Goal: Task Accomplishment & Management: Use online tool/utility

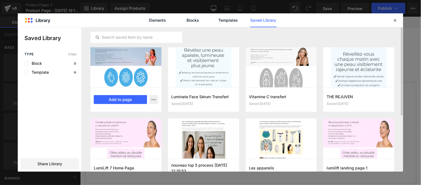
click at [120, 78] on div at bounding box center [125, 67] width 71 height 40
click at [118, 100] on button "Add to page" at bounding box center [120, 99] width 53 height 9
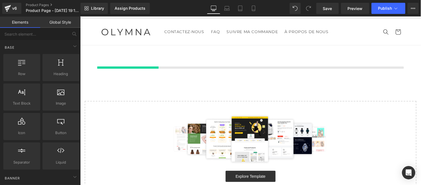
scroll to position [10, 0]
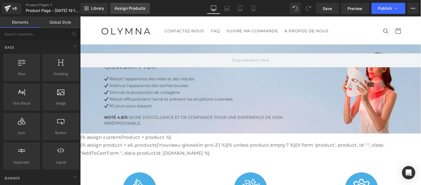
click at [121, 9] on div "Assign Products" at bounding box center [130, 8] width 31 height 4
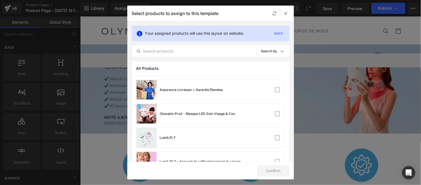
scroll to position [31, 0]
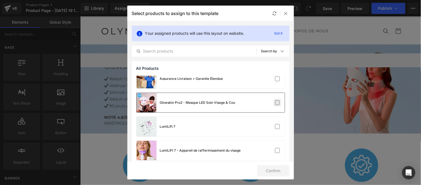
click at [276, 103] on label at bounding box center [277, 102] width 5 height 5
click at [278, 102] on input "checkbox" at bounding box center [278, 102] width 0 height 0
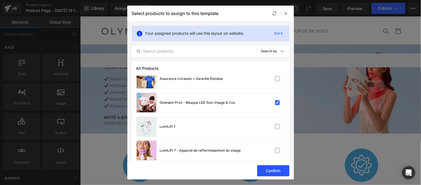
click at [273, 171] on button "Confirm" at bounding box center [273, 170] width 32 height 11
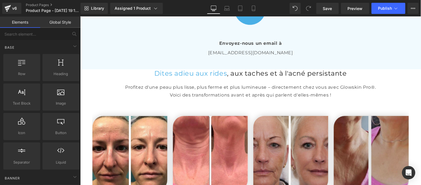
scroll to position [1058, 0]
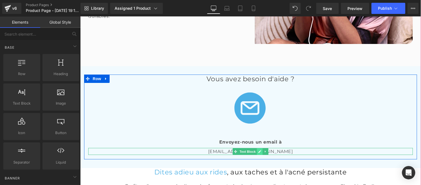
click at [258, 150] on icon at bounding box center [259, 150] width 3 height 3
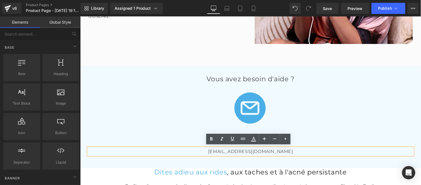
click at [276, 149] on p "[EMAIL_ADDRESS][DOMAIN_NAME]" at bounding box center [250, 150] width 325 height 7
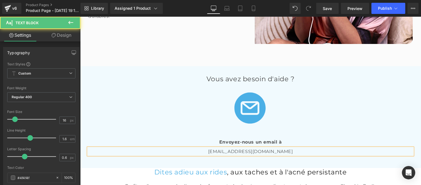
click at [241, 150] on p "[EMAIL_ADDRESS][DOMAIN_NAME]" at bounding box center [250, 150] width 325 height 7
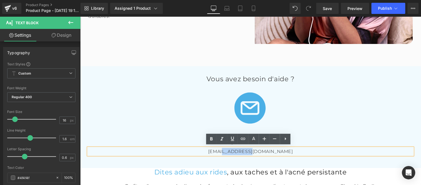
paste div
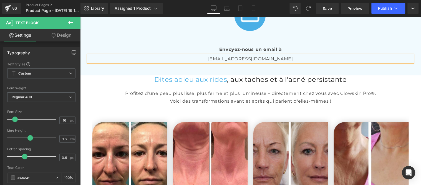
scroll to position [966, 0]
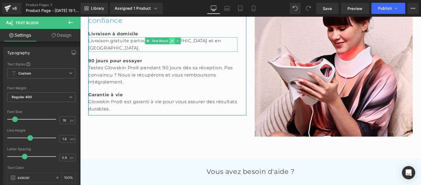
click at [170, 42] on icon at bounding box center [171, 40] width 3 height 3
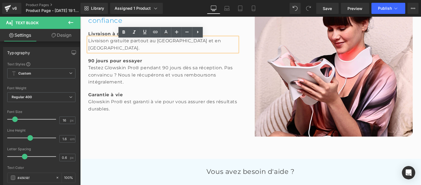
click at [147, 42] on div "Livraison gratuite partout au [GEOGRAPHIC_DATA] et en [GEOGRAPHIC_DATA]." at bounding box center [162, 44] width 149 height 14
click at [172, 43] on div "Livraison gratuite partout au [GEOGRAPHIC_DATA] et en [GEOGRAPHIC_DATA]." at bounding box center [162, 44] width 149 height 14
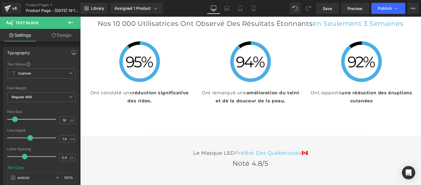
scroll to position [1459, 0]
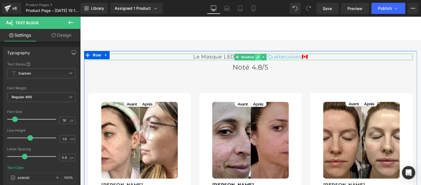
click at [256, 56] on icon at bounding box center [257, 56] width 3 height 3
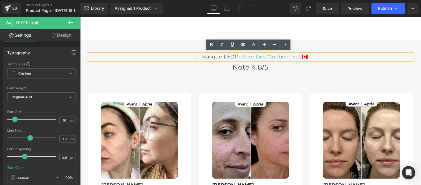
click at [265, 55] on span "Préféré Des québécoises" at bounding box center [268, 56] width 67 height 6
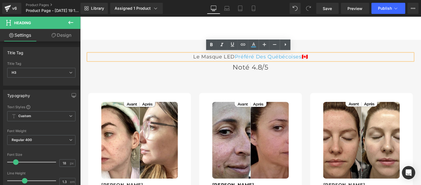
drag, startPoint x: 264, startPoint y: 56, endPoint x: 269, endPoint y: 58, distance: 5.6
click at [264, 56] on span "Préféré Des québécoises" at bounding box center [268, 56] width 67 height 6
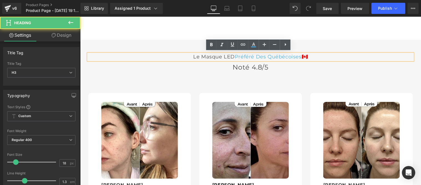
click at [306, 55] on span "🇨🇦" at bounding box center [304, 56] width 6 height 6
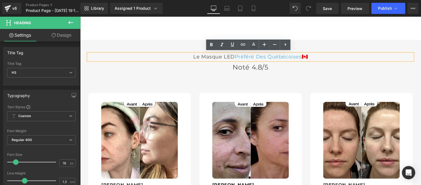
paste div
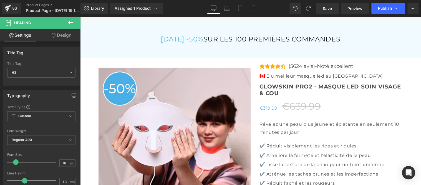
scroll to position [1737, 0]
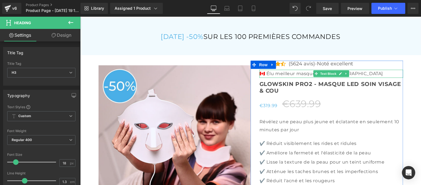
click at [303, 73] on p "🇨🇦 Élu meilleur masque led au [GEOGRAPHIC_DATA]" at bounding box center [331, 73] width 144 height 8
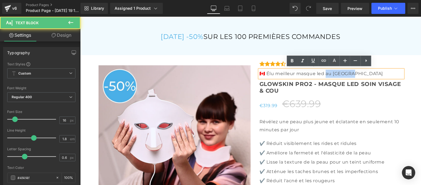
drag, startPoint x: 322, startPoint y: 73, endPoint x: 353, endPoint y: 73, distance: 30.8
click at [353, 73] on p "🇨🇦 Élu meilleur masque led au [GEOGRAPHIC_DATA]" at bounding box center [331, 73] width 144 height 8
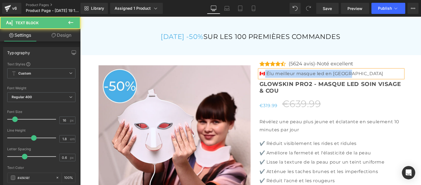
drag, startPoint x: 261, startPoint y: 73, endPoint x: 256, endPoint y: 73, distance: 5.6
click at [259, 73] on div "🇨🇦 Élu meilleur masque led en [GEOGRAPHIC_DATA]" at bounding box center [331, 73] width 144 height 8
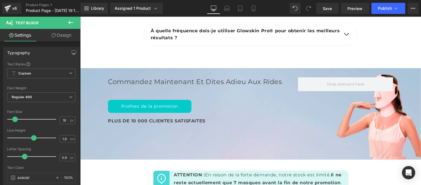
scroll to position [2199, 0]
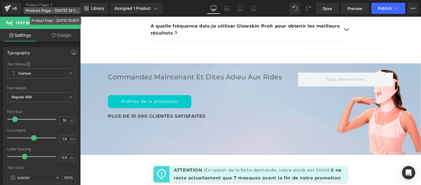
click at [54, 9] on span "Product Page - [DATE] 19:18:11" at bounding box center [52, 10] width 53 height 4
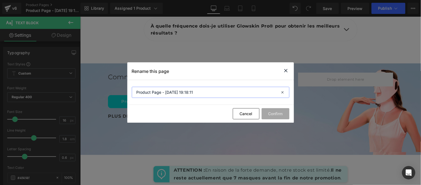
click at [203, 92] on input "Product Page - [DATE] 19:18:11" at bounding box center [211, 92] width 158 height 11
type input "Masque"
click at [270, 111] on button "Confirm" at bounding box center [276, 113] width 28 height 11
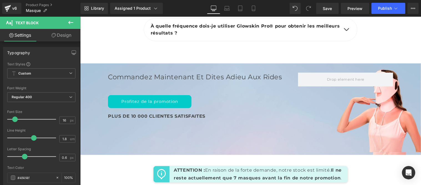
click at [70, 24] on icon at bounding box center [70, 22] width 7 height 7
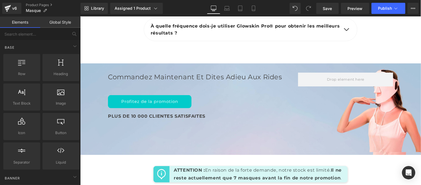
click at [58, 21] on link "Global Style" at bounding box center [60, 22] width 40 height 11
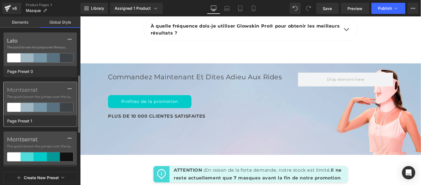
scroll to position [31, 0]
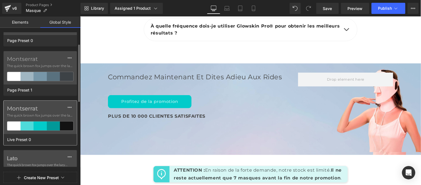
click at [38, 118] on div "Montserrat The quick brown fox jumps over the lazy..." at bounding box center [40, 116] width 73 height 33
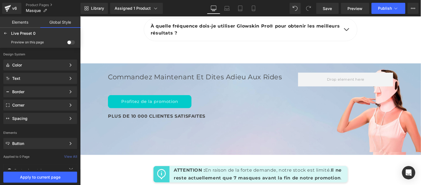
click at [70, 39] on div "Preview on this page" at bounding box center [40, 42] width 78 height 9
click at [70, 42] on span at bounding box center [71, 42] width 8 height 4
click at [67, 43] on input "checkbox" at bounding box center [67, 43] width 0 height 0
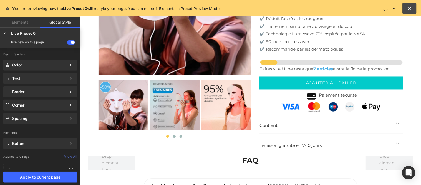
scroll to position [1858, 0]
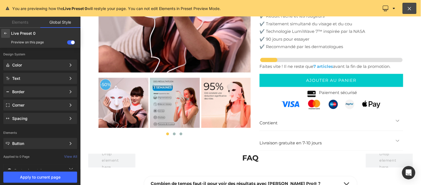
click at [2, 34] on div at bounding box center [5, 33] width 9 height 9
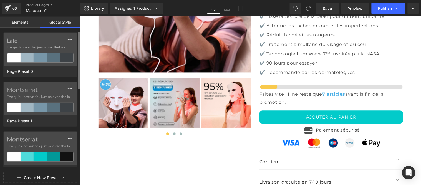
scroll to position [62, 0]
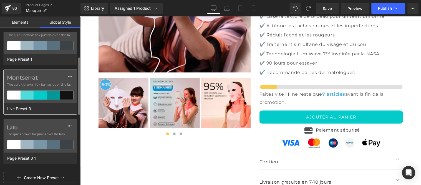
click at [26, 87] on div "Montserrat The quick brown fox jumps over the lazy..." at bounding box center [40, 86] width 73 height 33
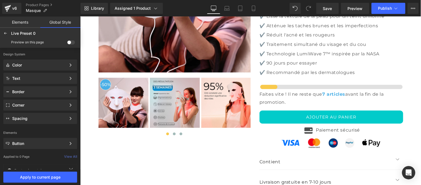
click at [72, 42] on span at bounding box center [71, 42] width 8 height 4
click at [67, 43] on input "checkbox" at bounding box center [67, 43] width 0 height 0
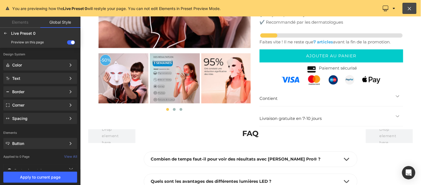
scroll to position [1858, 0]
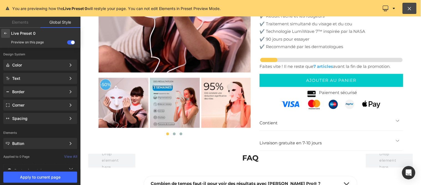
click at [4, 36] on div at bounding box center [5, 33] width 9 height 9
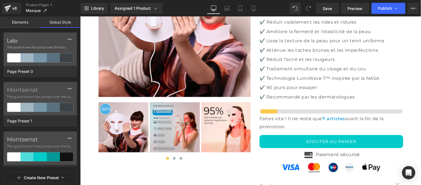
scroll to position [1882, 0]
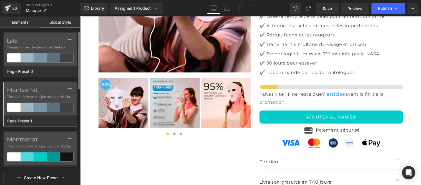
click at [41, 97] on span "The quick brown fox jumps over the lazy..." at bounding box center [40, 96] width 67 height 5
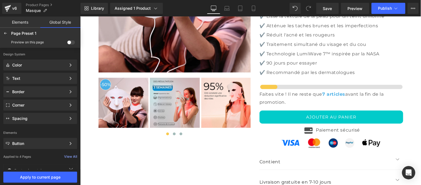
click at [73, 41] on span at bounding box center [71, 42] width 8 height 4
click at [67, 43] on input "checkbox" at bounding box center [67, 43] width 0 height 0
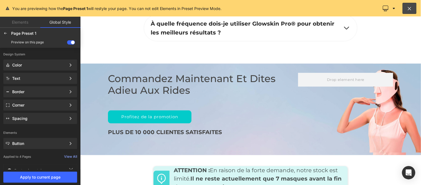
scroll to position [2377, 0]
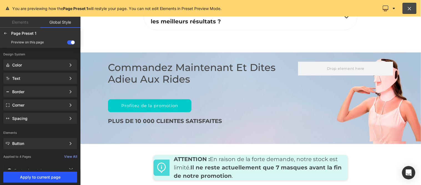
click at [54, 177] on span "Apply to current page" at bounding box center [40, 177] width 67 height 4
click at [44, 178] on span "Apply to current page" at bounding box center [40, 177] width 67 height 4
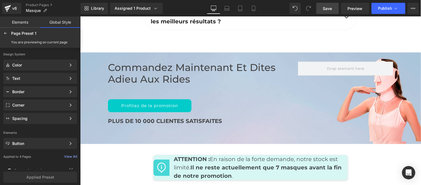
click at [327, 4] on link "Save" at bounding box center [327, 8] width 22 height 11
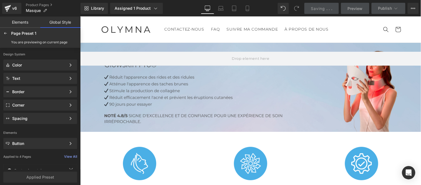
scroll to position [0, 0]
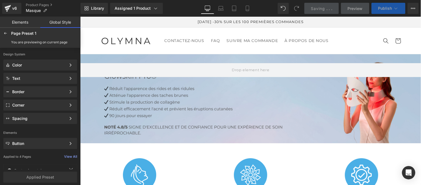
click at [380, 6] on button "Publish" at bounding box center [389, 8] width 34 height 11
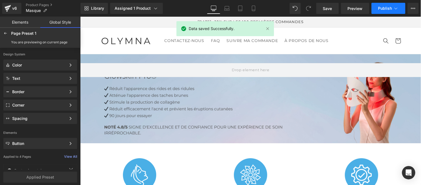
click at [382, 11] on button "Publish" at bounding box center [389, 8] width 34 height 11
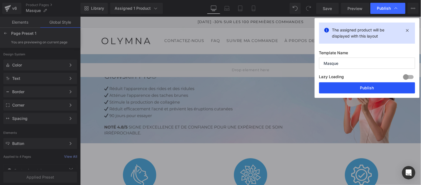
click at [370, 88] on button "Publish" at bounding box center [367, 87] width 96 height 11
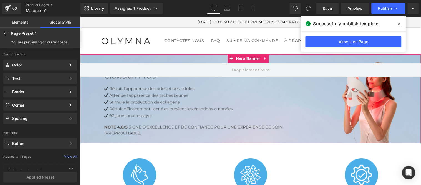
click at [368, 89] on div at bounding box center [250, 98] width 341 height 89
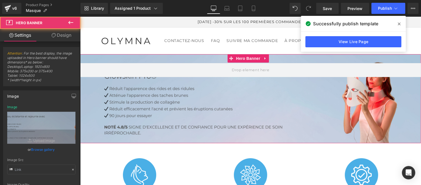
type input "[URL][DOMAIN_NAME]"
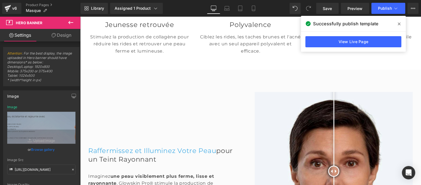
scroll to position [216, 0]
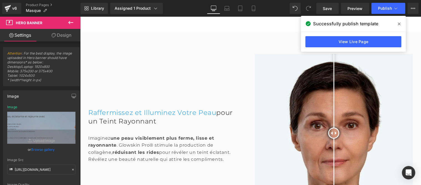
click at [398, 24] on icon at bounding box center [399, 24] width 3 height 4
